Goal: Find specific page/section: Find specific page/section

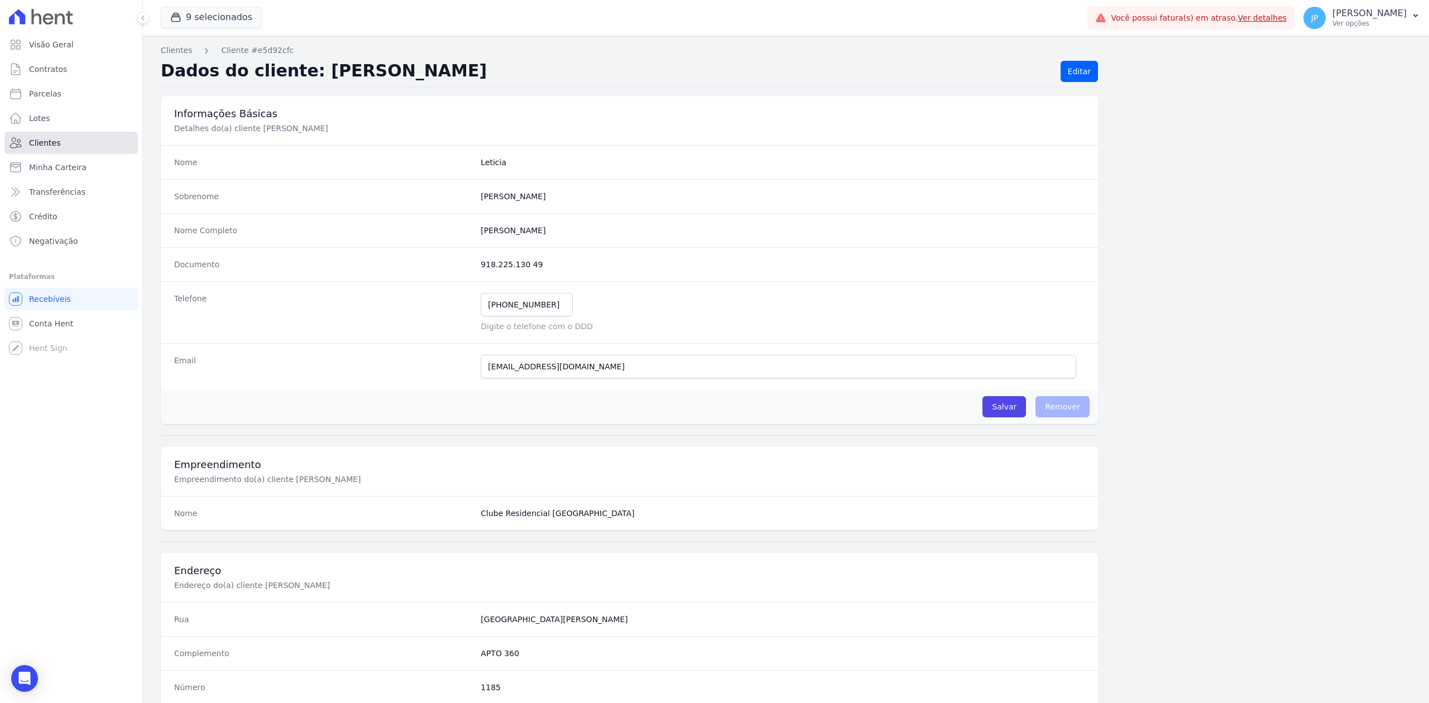
click at [65, 146] on link "Clientes" at bounding box center [70, 143] width 133 height 22
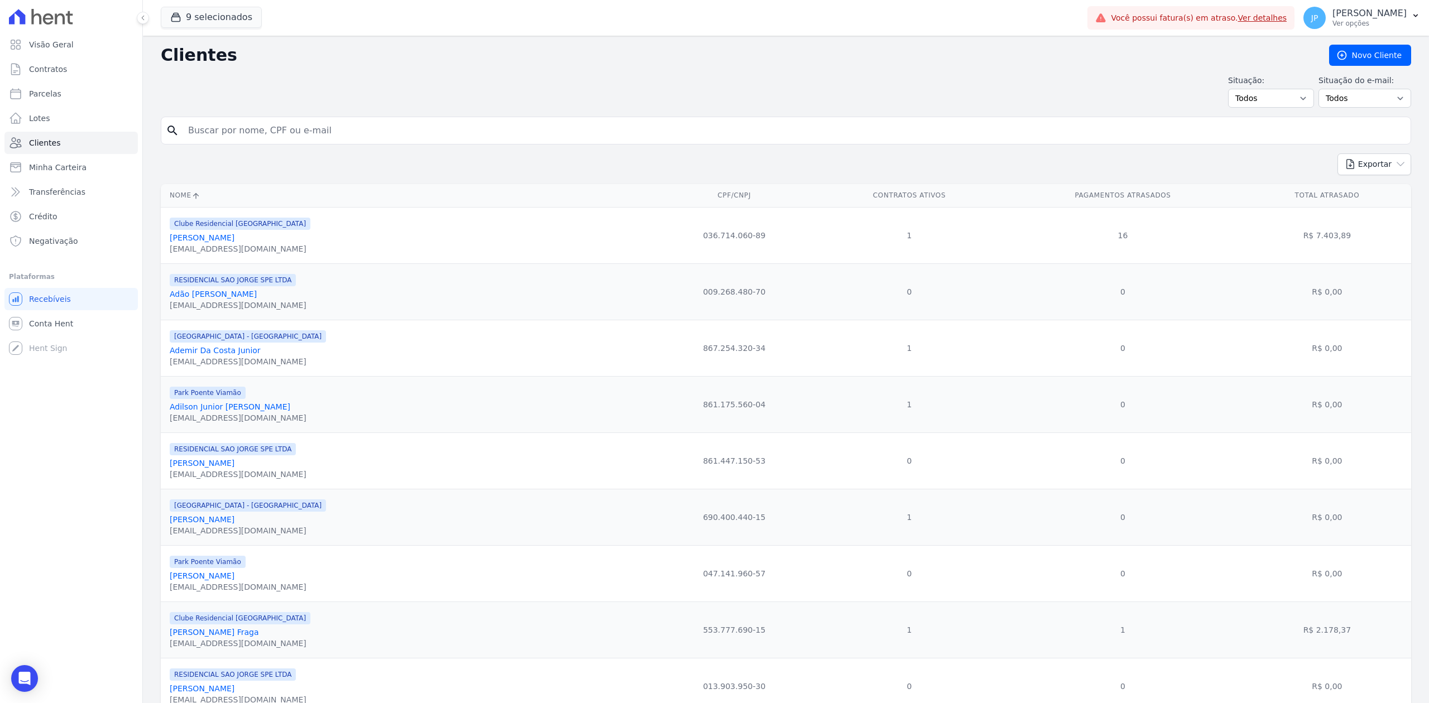
click at [329, 137] on input "search" at bounding box center [793, 130] width 1224 height 22
paste input "[PERSON_NAME]"
type input "[PERSON_NAME]"
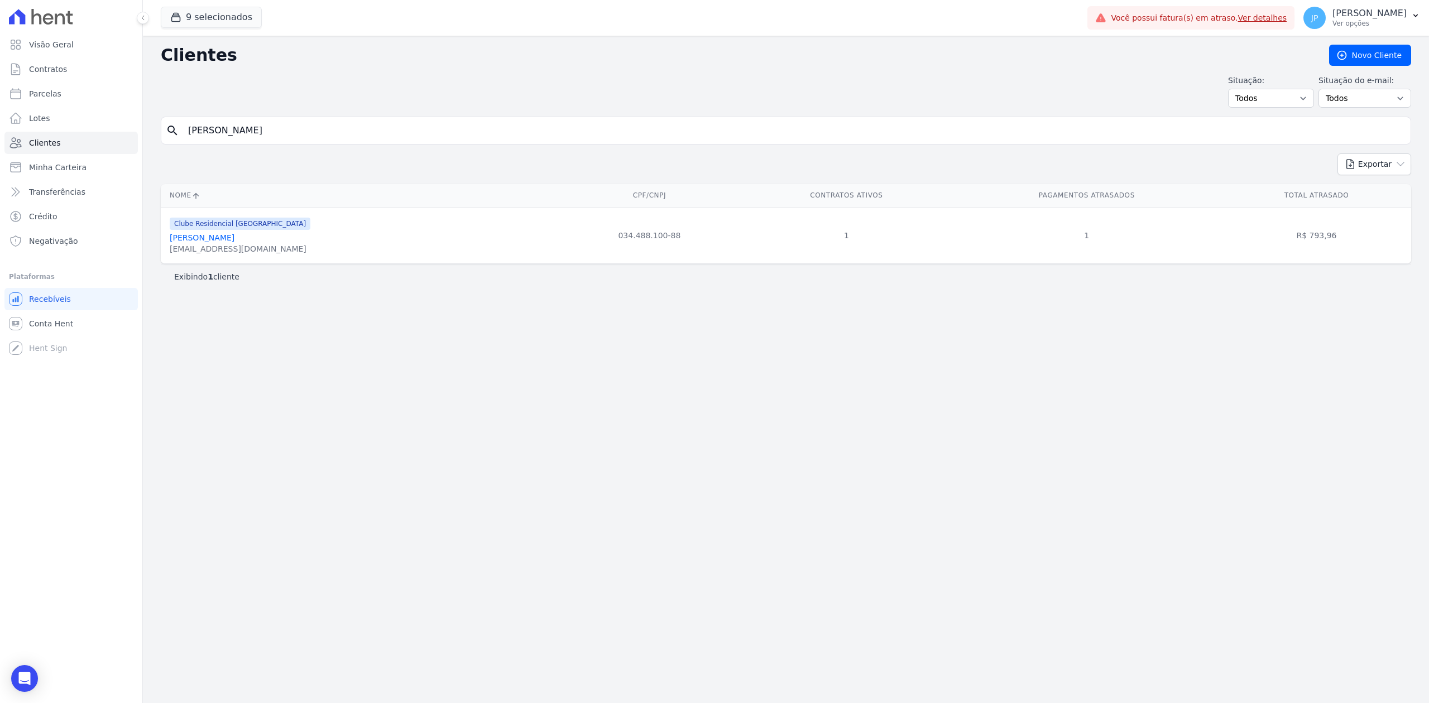
click at [234, 242] on link "[PERSON_NAME]" at bounding box center [202, 237] width 65 height 9
